Goal: Navigation & Orientation: Find specific page/section

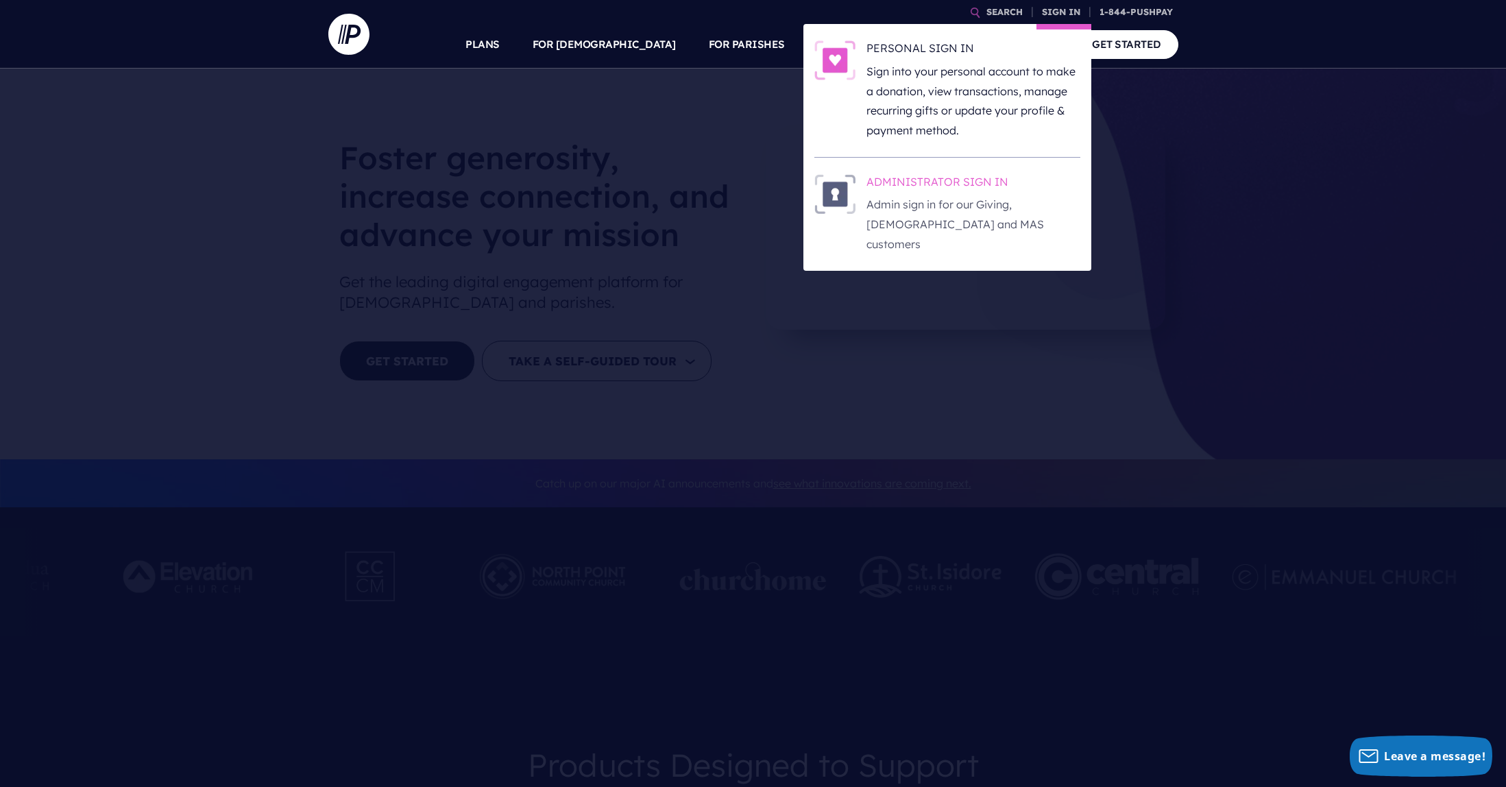
click at [979, 199] on p "Admin sign in for our Giving, [DEMOGRAPHIC_DATA] and MAS customers" at bounding box center [973, 224] width 214 height 59
click at [965, 182] on h6 "ADMINISTRATOR SIGN IN" at bounding box center [973, 184] width 214 height 21
click at [1054, 10] on link "SIGN IN" at bounding box center [1061, 12] width 49 height 24
click at [966, 189] on h6 "ADMINISTRATOR SIGN IN" at bounding box center [973, 184] width 214 height 21
click at [1006, 210] on p "Admin sign in for our Giving, [DEMOGRAPHIC_DATA] and MAS customers" at bounding box center [973, 224] width 214 height 59
